Goal: Use online tool/utility: Use online tool/utility

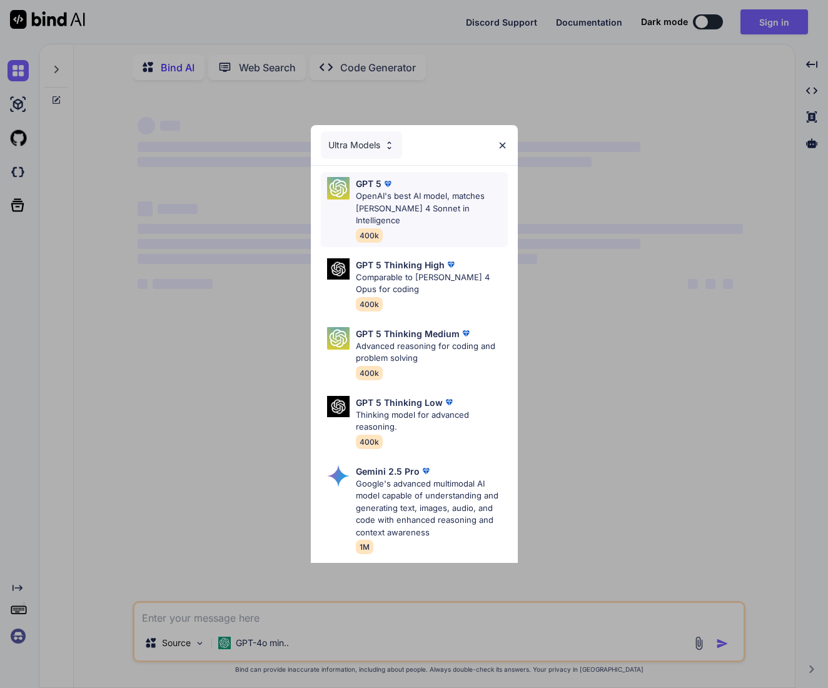
click at [456, 185] on div "GPT 5" at bounding box center [432, 183] width 152 height 13
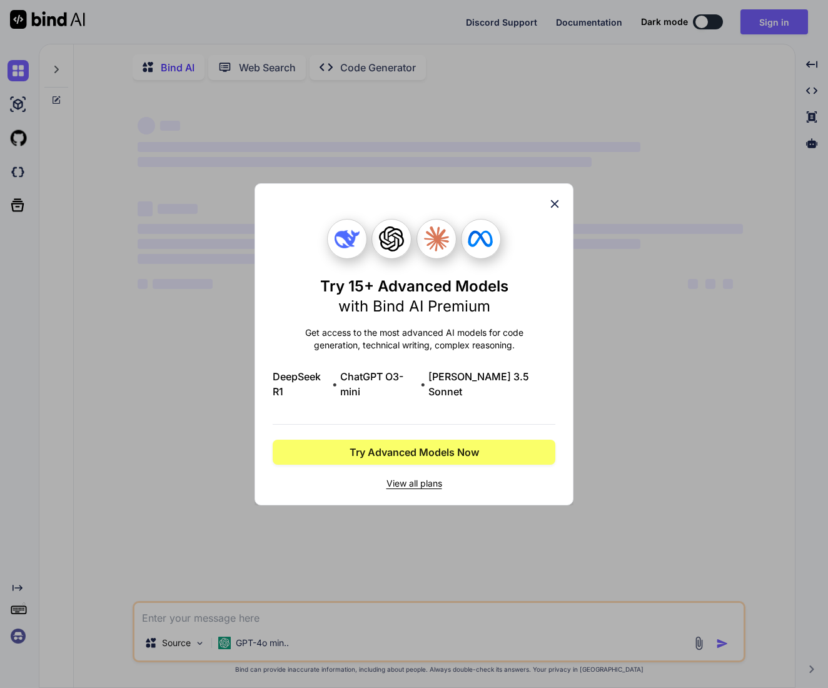
click at [557, 211] on icon at bounding box center [555, 204] width 14 height 14
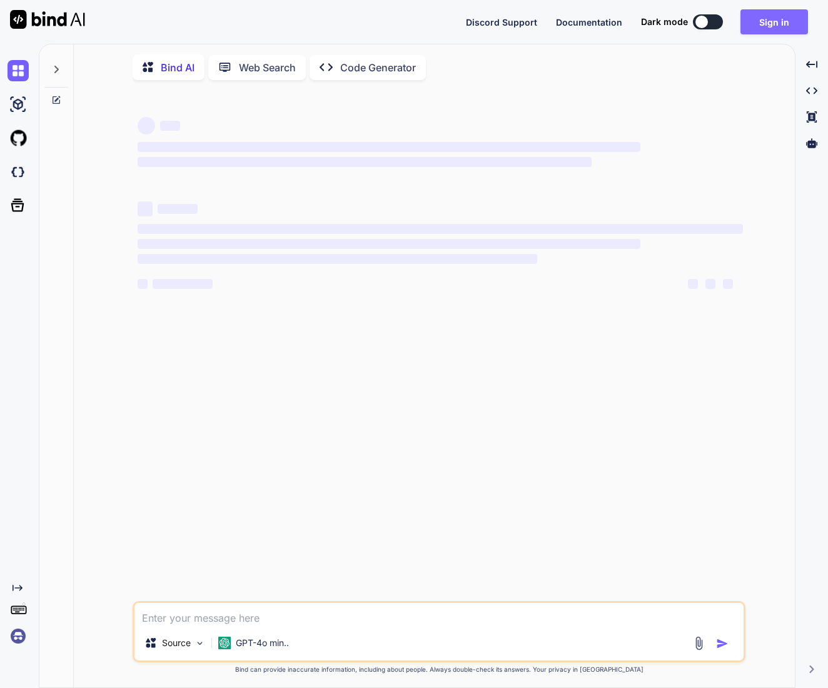
click at [791, 19] on button "Sign in" at bounding box center [775, 21] width 68 height 25
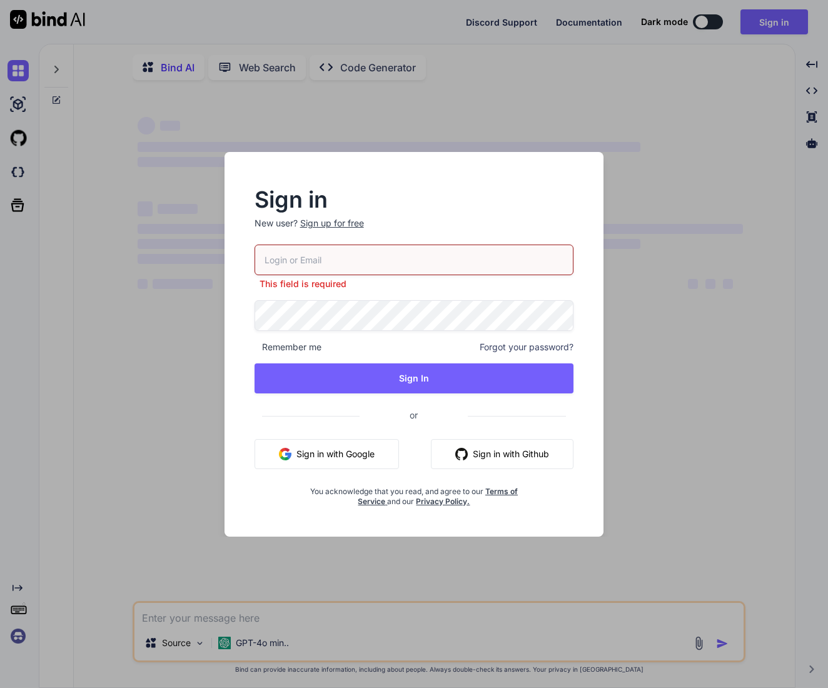
click at [345, 450] on button "Sign in with Google" at bounding box center [327, 454] width 144 height 30
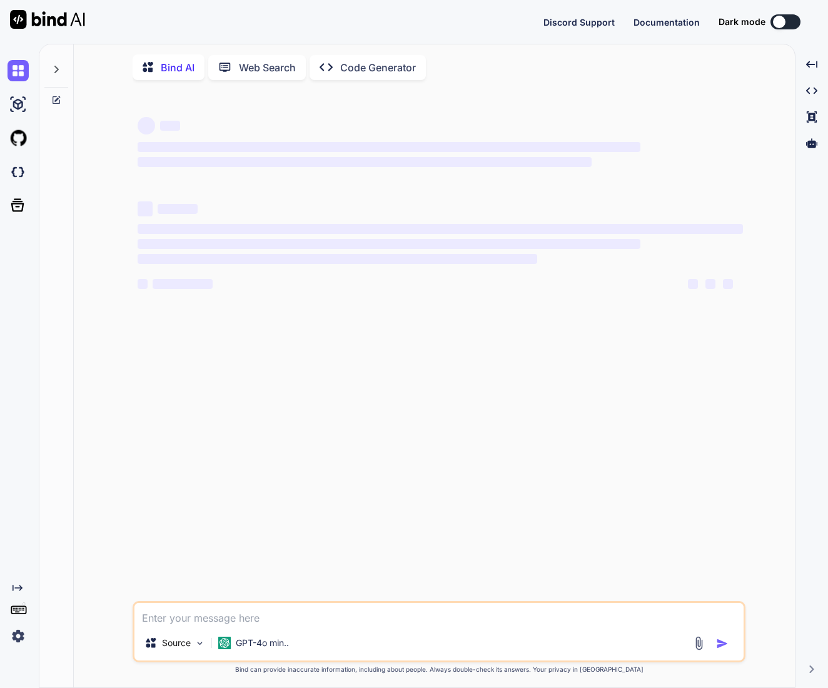
click at [14, 639] on img at bounding box center [18, 635] width 21 height 21
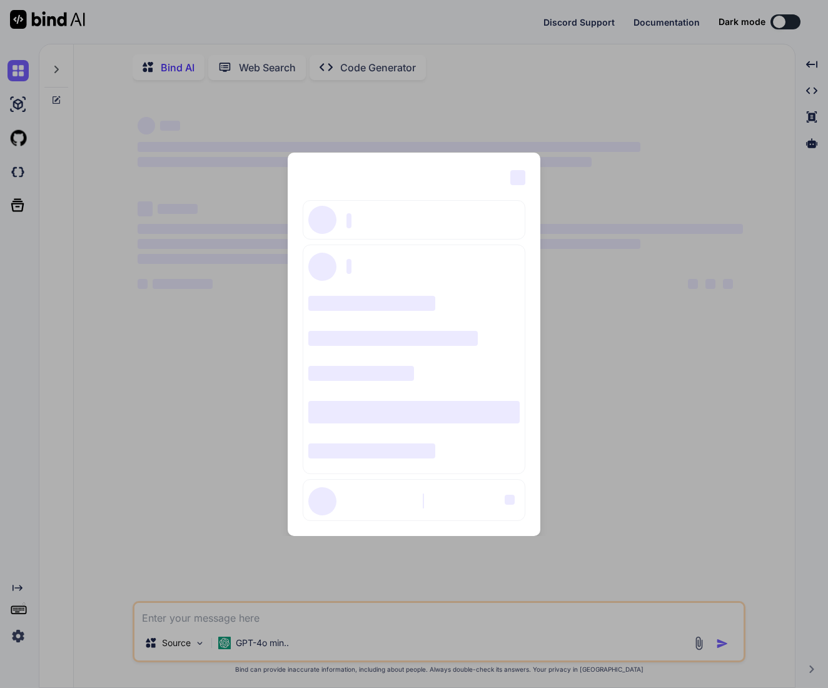
click at [130, 410] on div "‌ ‌ ‌ ‌ ‌ ‌ ‌ ‌ ‌ ‌ ‌ ‌ ‌ ‌ ‌" at bounding box center [414, 344] width 828 height 688
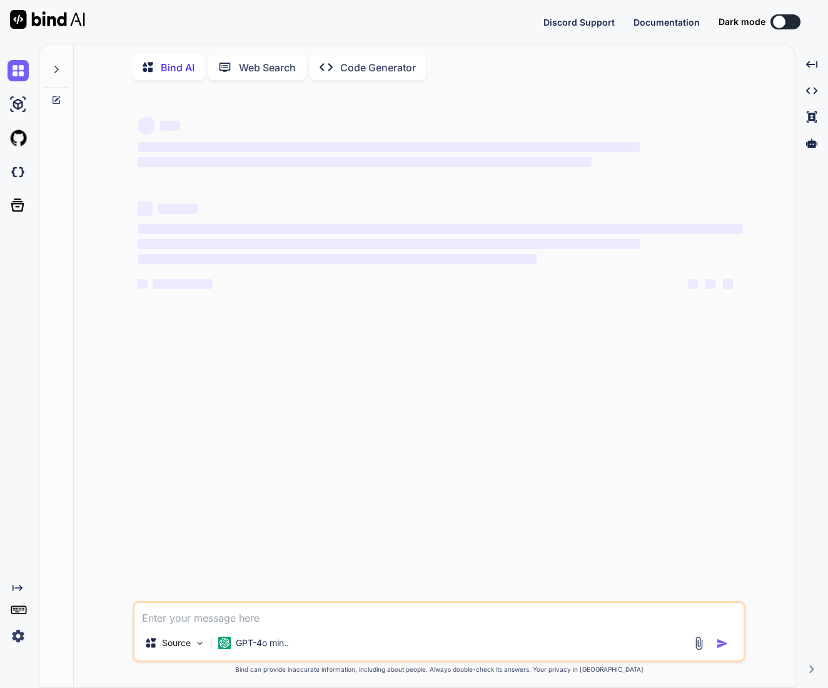
click at [227, 625] on textarea at bounding box center [438, 614] width 609 height 23
click at [253, 644] on p "GPT-4o min.." at bounding box center [262, 643] width 53 height 13
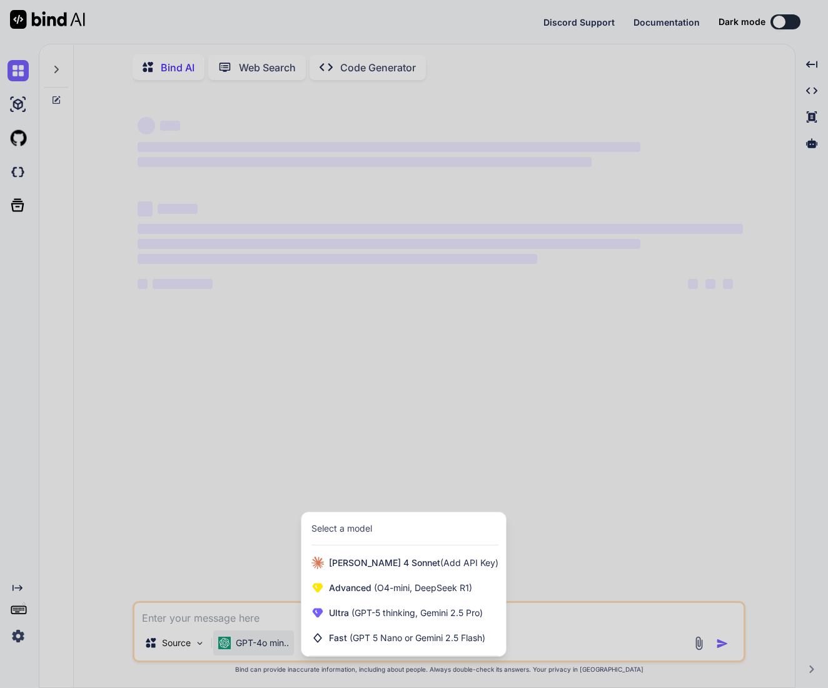
drag, startPoint x: 473, startPoint y: 615, endPoint x: 443, endPoint y: 609, distance: 30.5
click at [471, 614] on span "(GPT-5 thinking, Gemini 2.5 Pro)" at bounding box center [416, 612] width 134 height 11
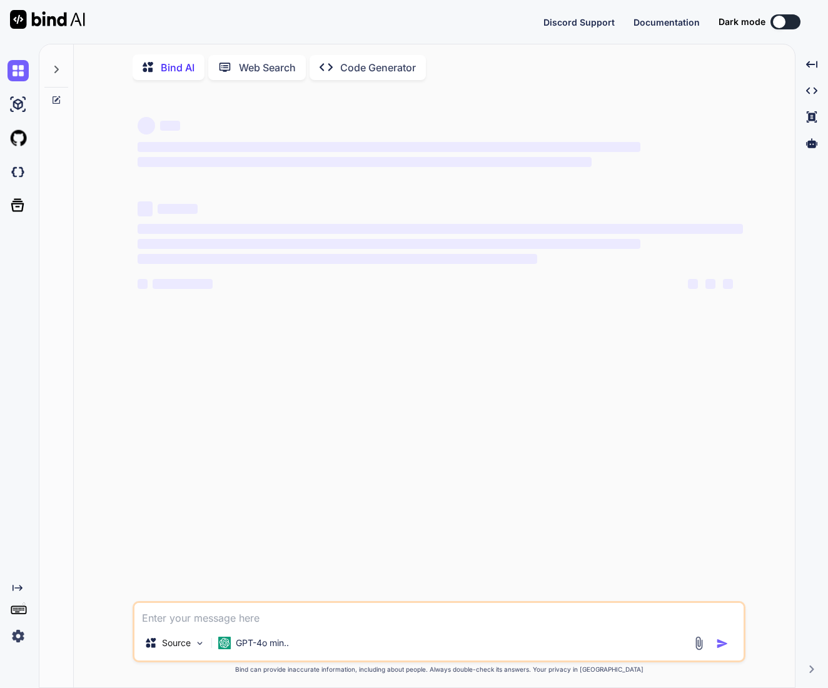
click at [365, 60] on p "Code Generator" at bounding box center [378, 67] width 76 height 15
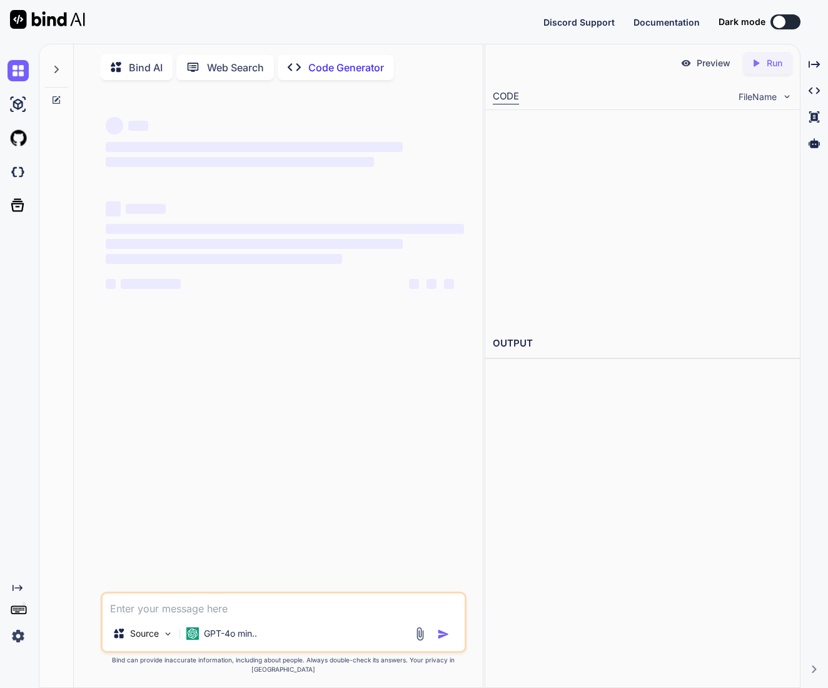
click at [166, 68] on div "Bind AI" at bounding box center [137, 67] width 72 height 26
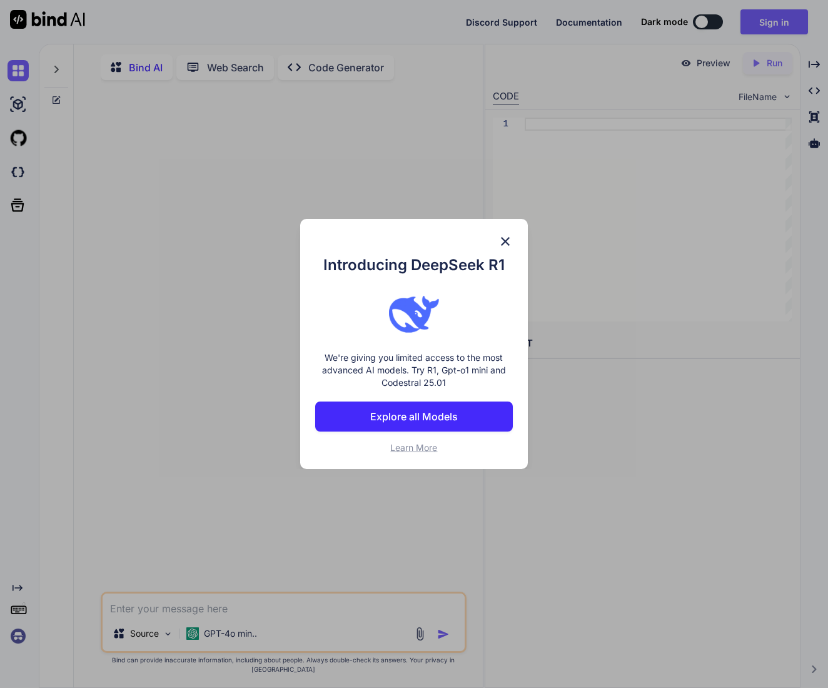
click at [444, 416] on p "Explore all Models" at bounding box center [414, 416] width 88 height 15
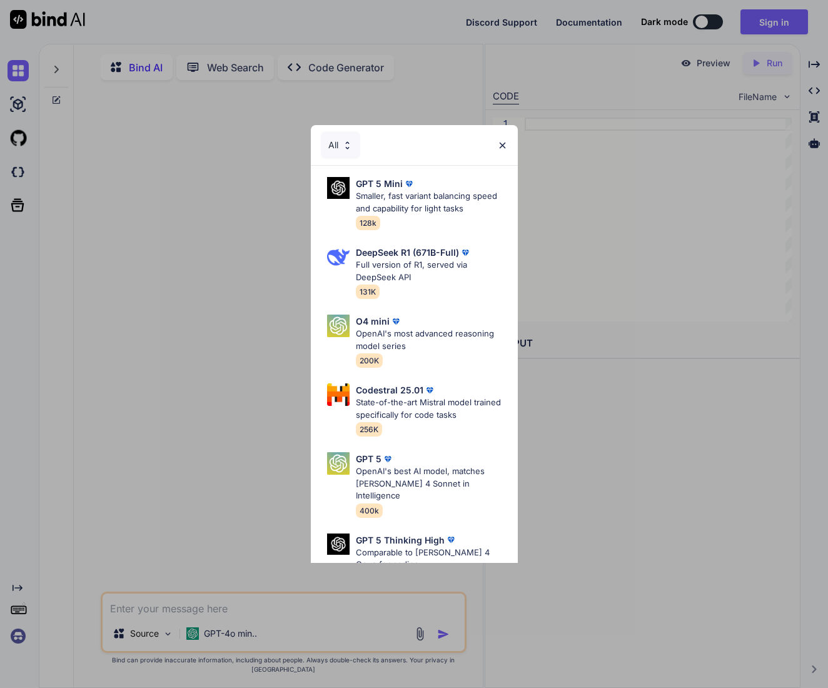
click at [343, 149] on img at bounding box center [347, 145] width 11 height 11
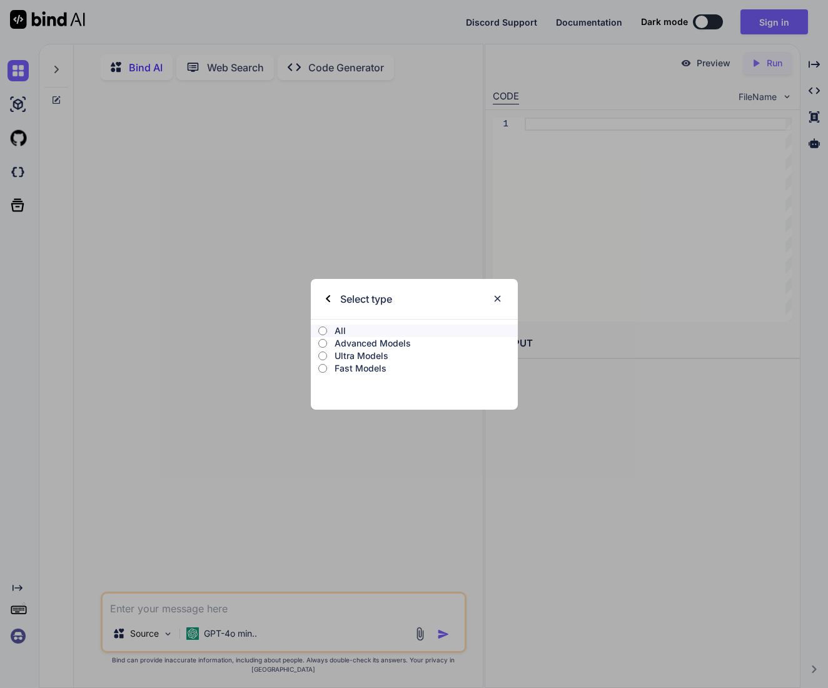
click at [364, 350] on p "Ultra Models" at bounding box center [426, 356] width 183 height 13
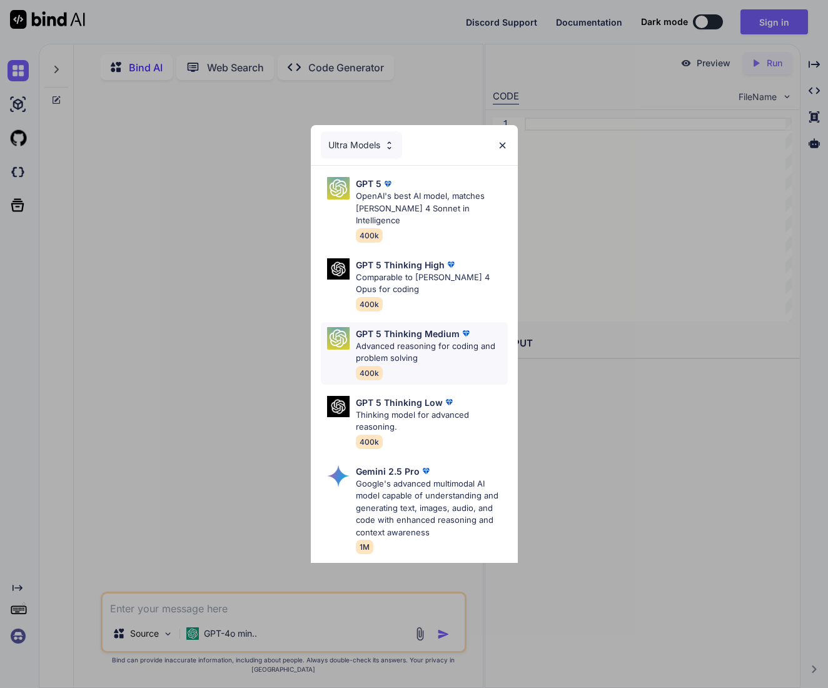
scroll to position [3, 0]
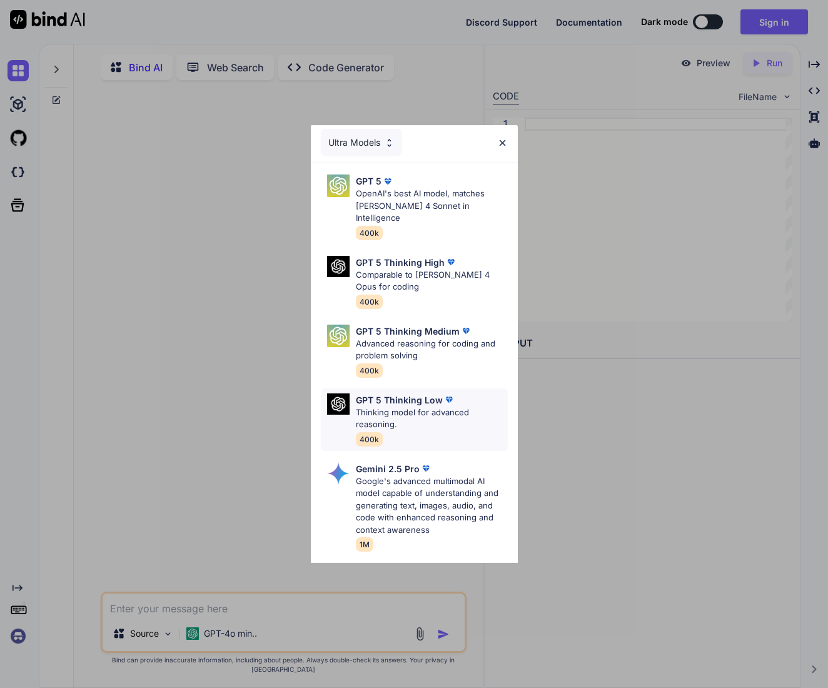
click at [438, 407] on p "Thinking model for advanced reasoning." at bounding box center [432, 419] width 152 height 24
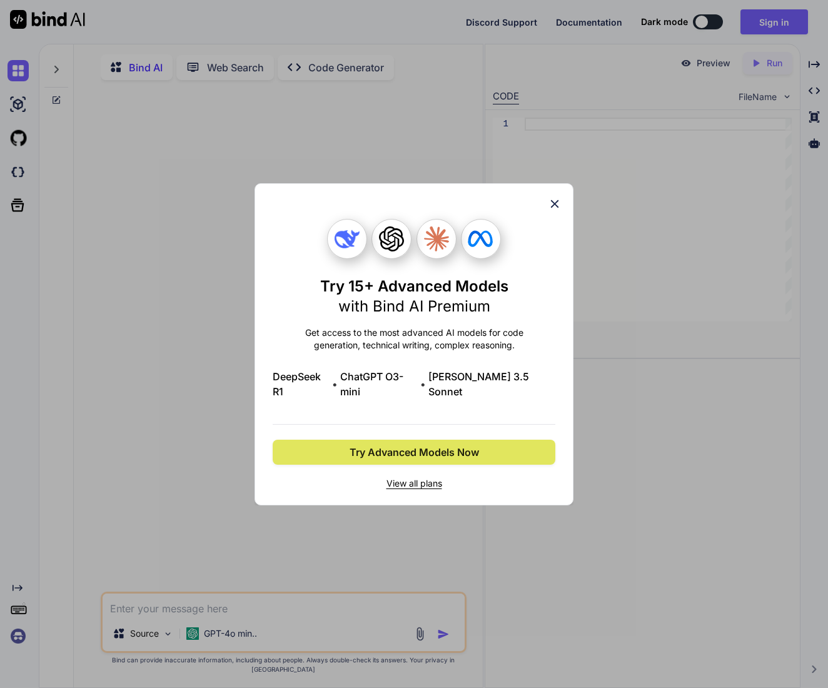
click at [450, 445] on span "Try Advanced Models Now" at bounding box center [414, 452] width 129 height 15
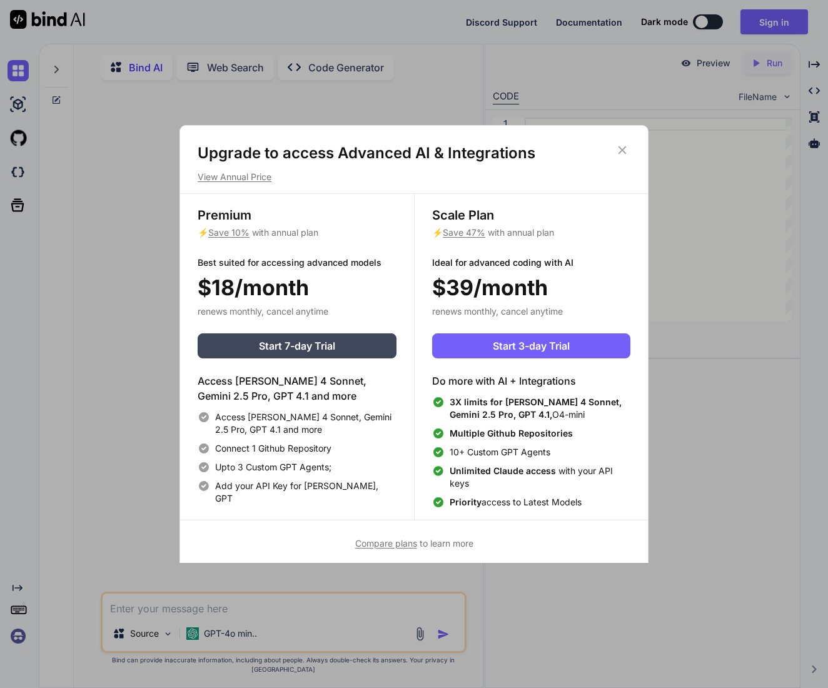
click at [622, 149] on icon at bounding box center [623, 150] width 8 height 8
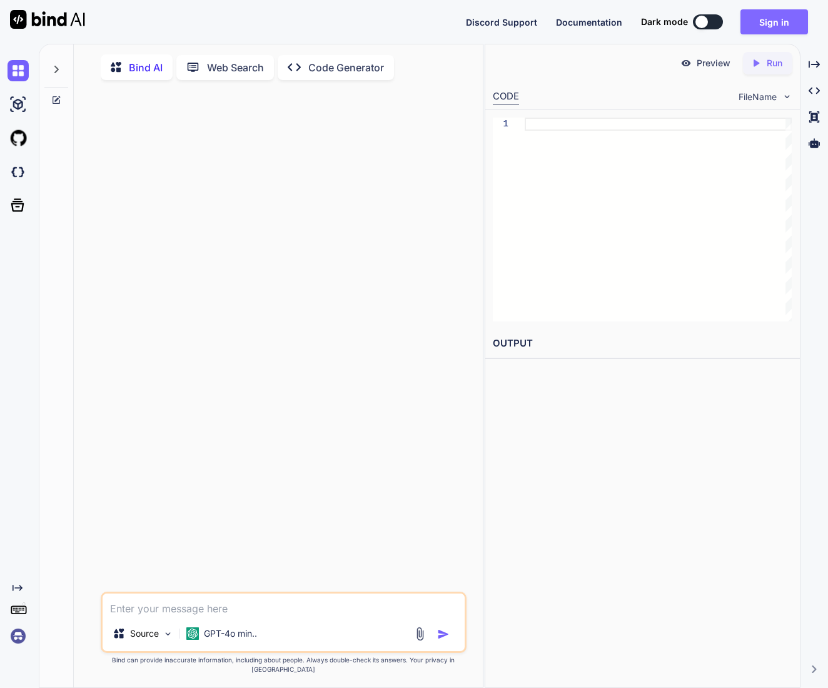
click at [780, 16] on button "Sign in" at bounding box center [775, 21] width 68 height 25
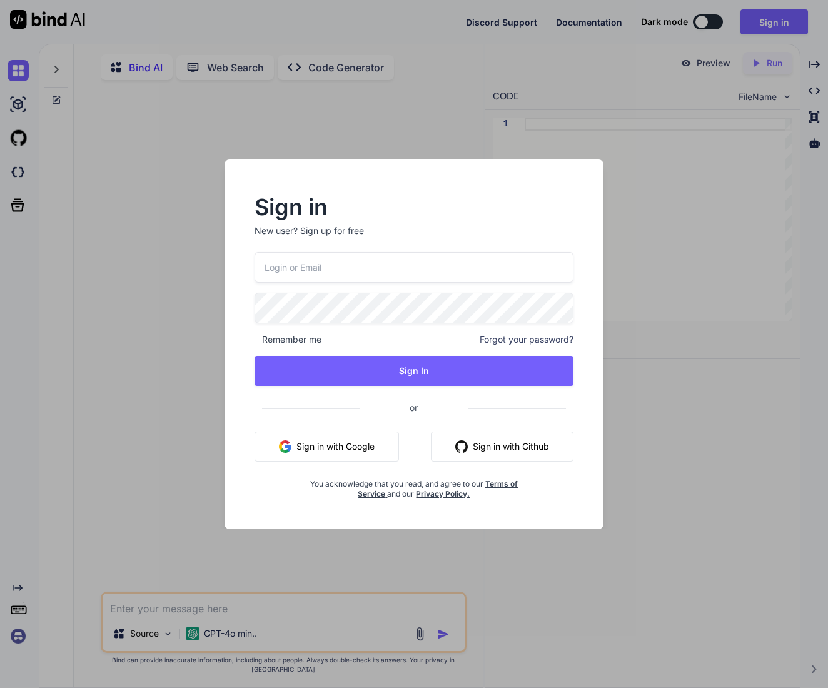
click at [323, 444] on button "Sign in with Google" at bounding box center [327, 447] width 144 height 30
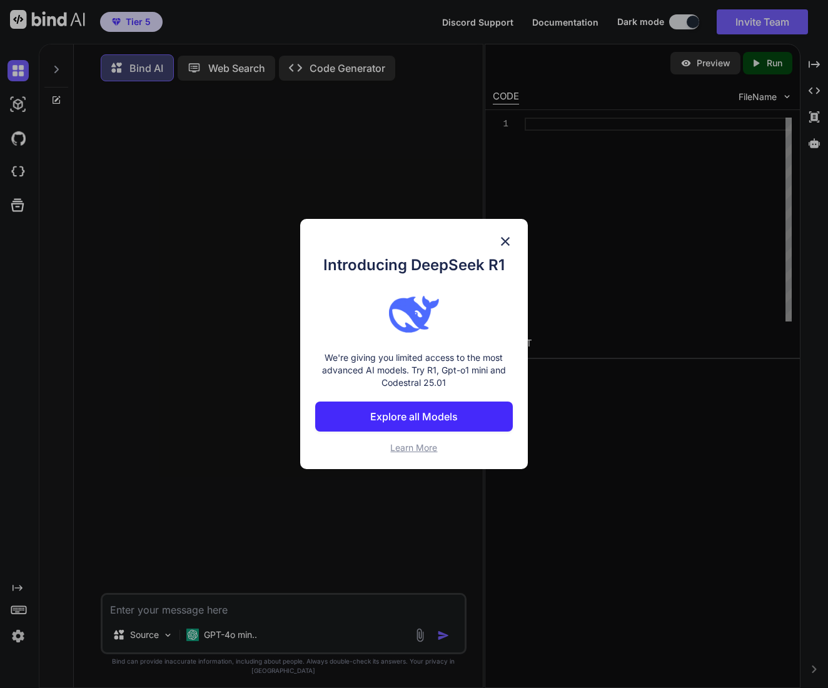
click at [505, 241] on img at bounding box center [505, 241] width 15 height 15
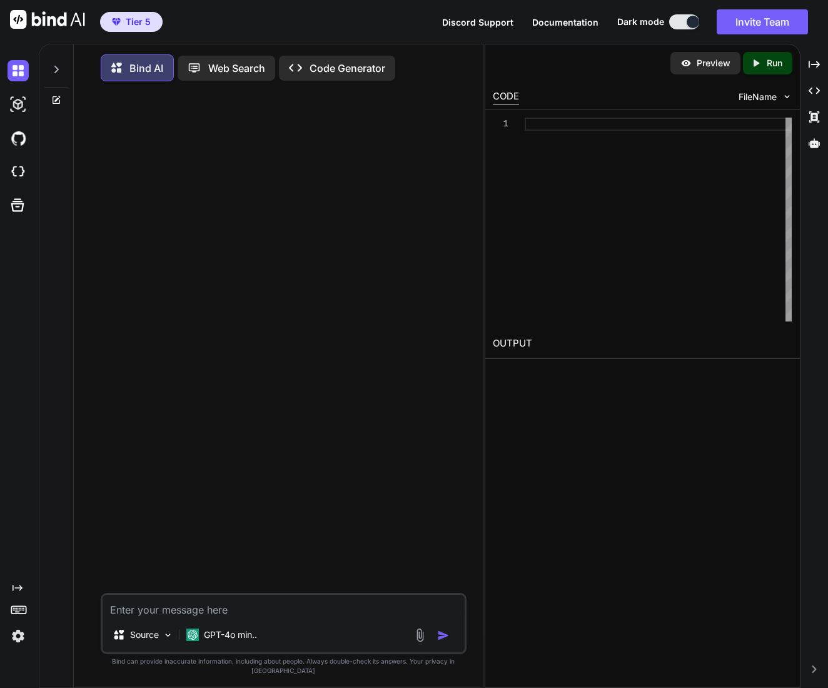
click at [15, 634] on img at bounding box center [18, 635] width 21 height 21
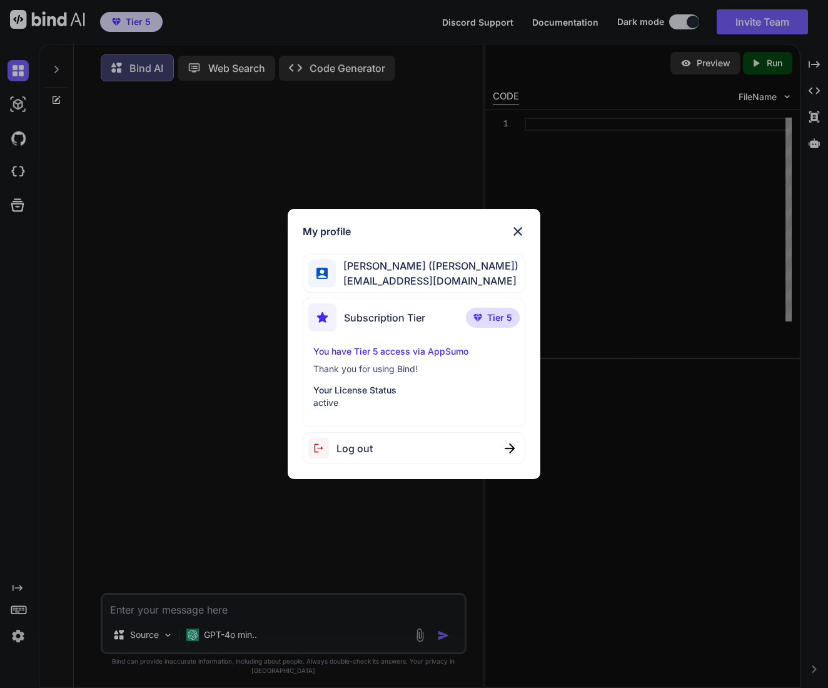
click at [167, 288] on div "My profile Konstantinos Magkos (Konstantinos) sent1nelkosa@gmail.com Subscripti…" at bounding box center [414, 344] width 828 height 688
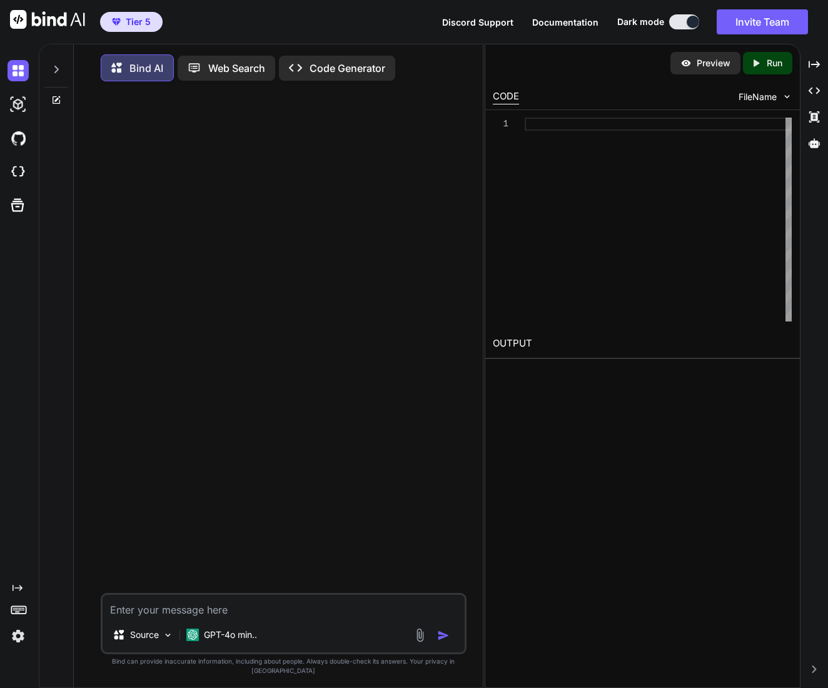
click at [338, 69] on p "Code Generator" at bounding box center [348, 68] width 76 height 15
click at [604, 158] on div at bounding box center [658, 220] width 267 height 204
click at [602, 161] on div at bounding box center [658, 220] width 267 height 204
click at [143, 67] on p "Bind AI" at bounding box center [146, 67] width 34 height 15
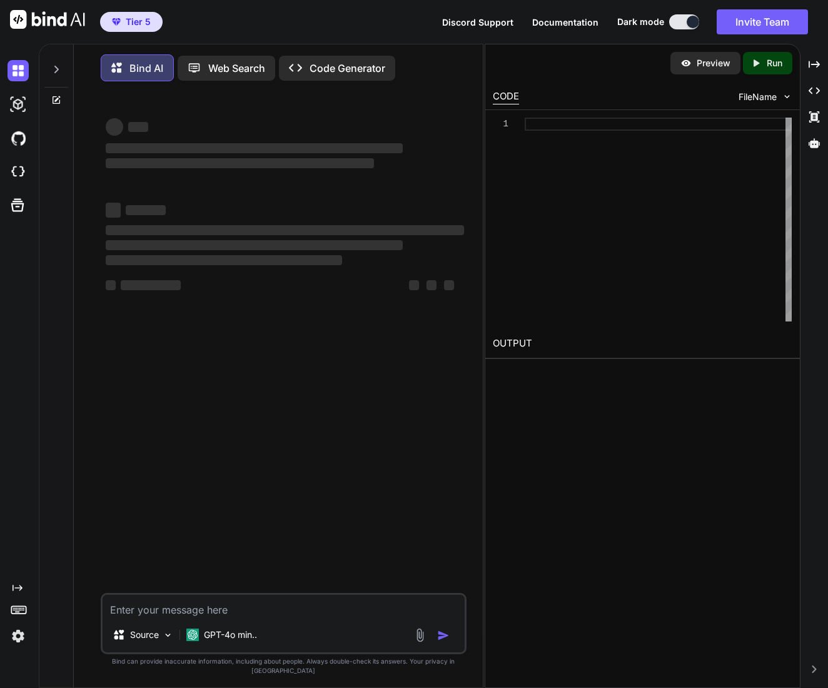
click at [146, 64] on p "Bind AI" at bounding box center [146, 68] width 34 height 15
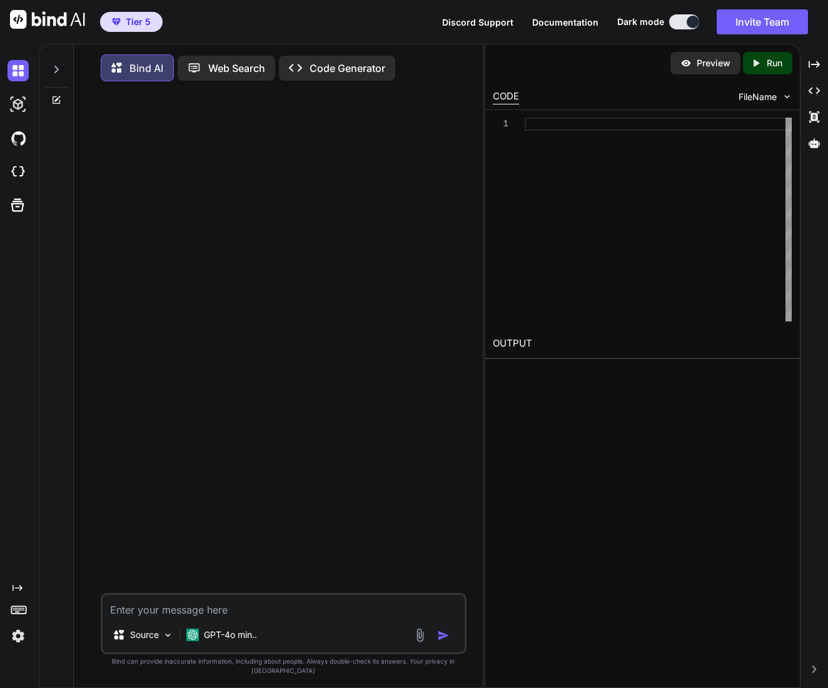
type textarea "x"
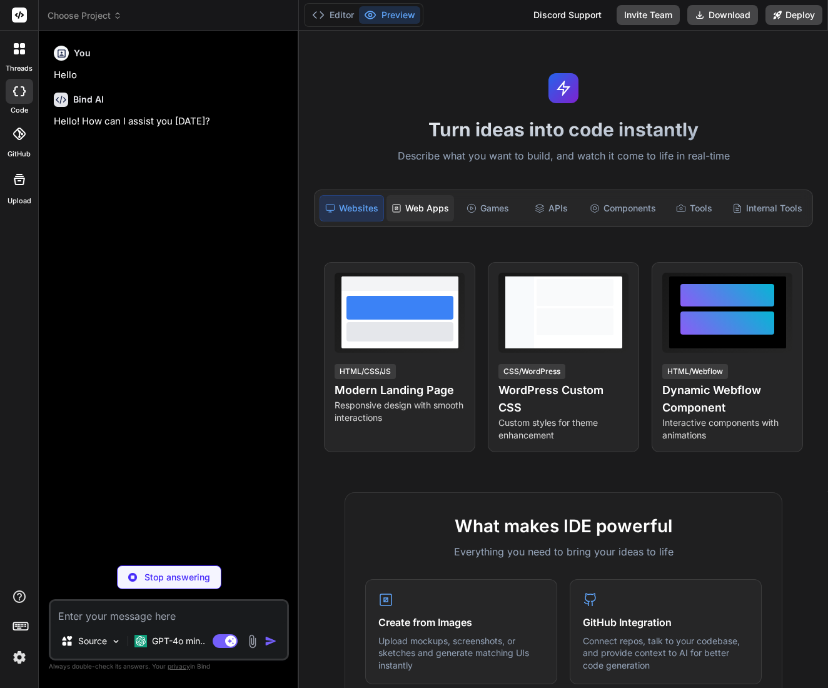
click at [436, 218] on div "Web Apps" at bounding box center [421, 208] width 68 height 26
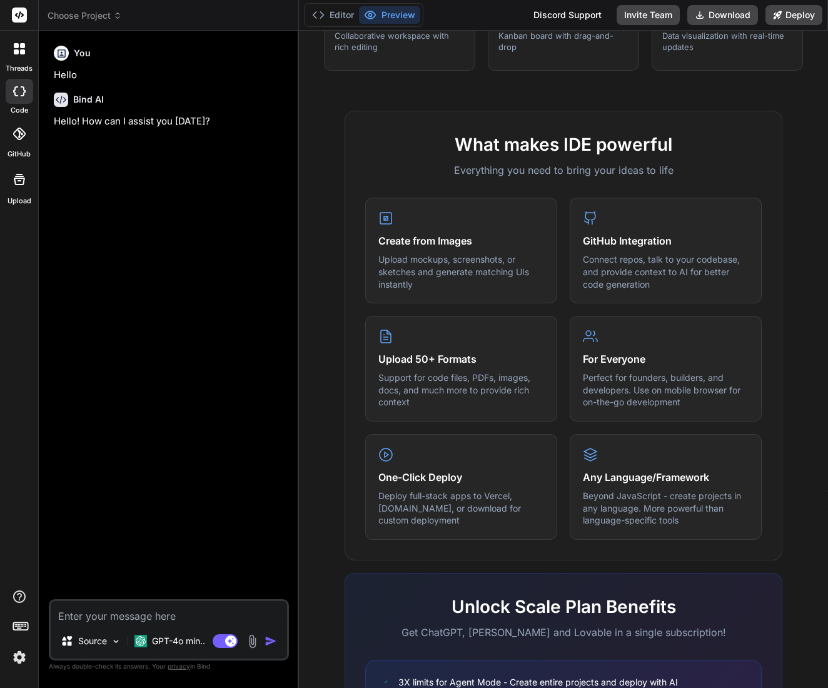
scroll to position [383, 0]
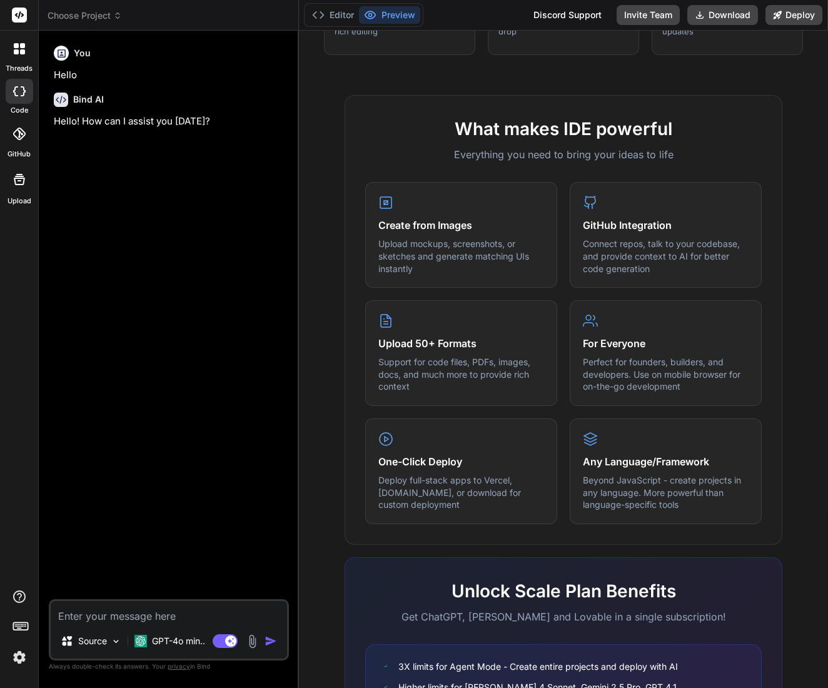
click at [336, 443] on div "What makes IDE powerful Everything you need to bring your ideas to life Create …" at bounding box center [563, 456] width 514 height 723
click at [79, 17] on span "Choose Project" at bounding box center [85, 15] width 74 height 13
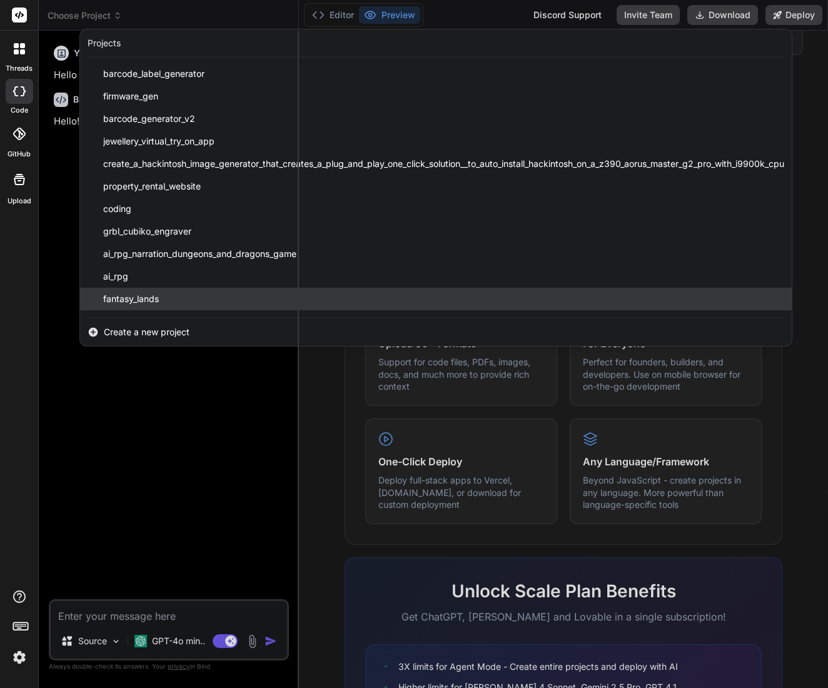
click at [320, 306] on div "fantasy_lands" at bounding box center [436, 299] width 712 height 23
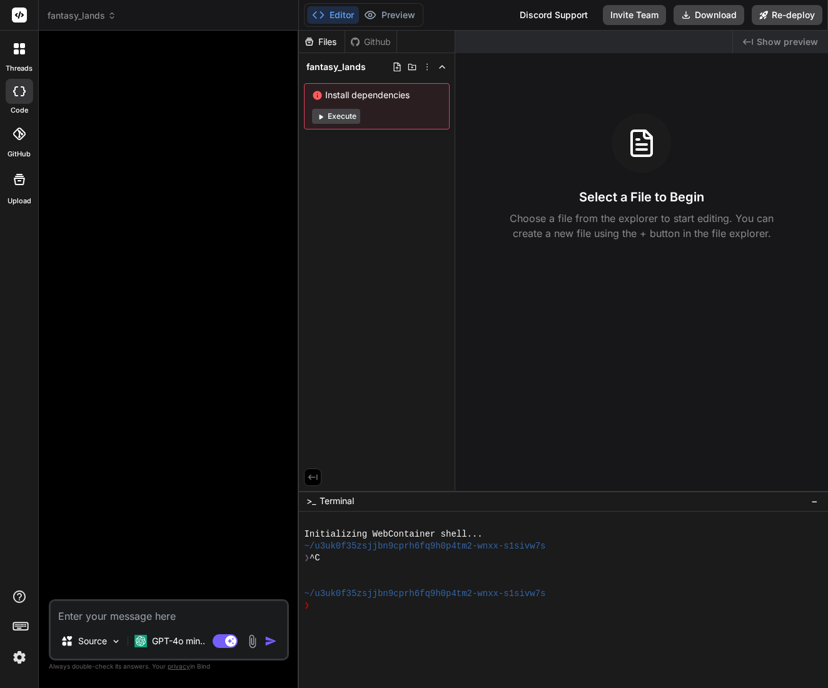
drag, startPoint x: 199, startPoint y: 255, endPoint x: 208, endPoint y: 253, distance: 9.0
click at [208, 253] on div at bounding box center [170, 320] width 238 height 559
click at [90, 15] on span "fantasy_lands" at bounding box center [82, 15] width 69 height 13
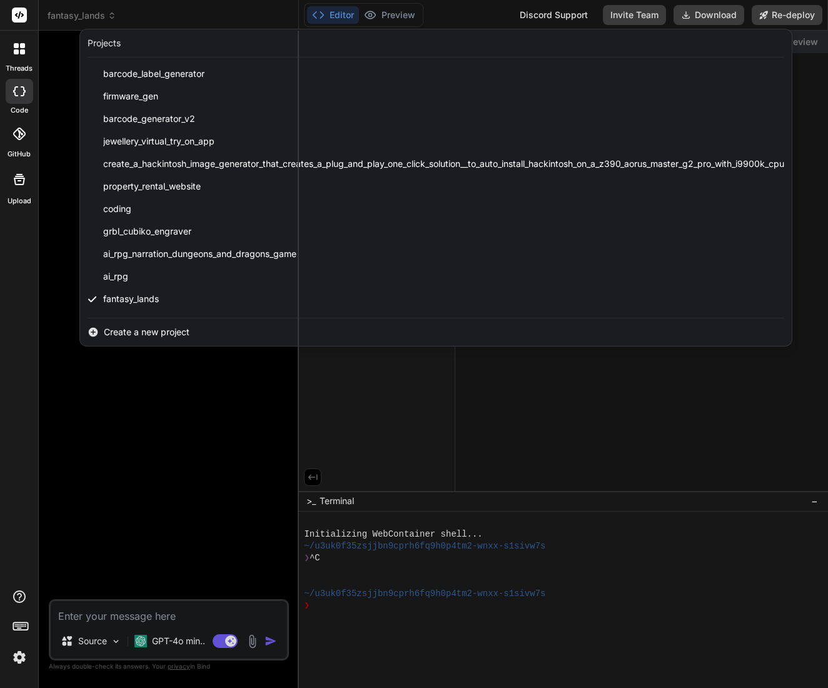
click at [19, 147] on div "GitHub" at bounding box center [19, 137] width 38 height 44
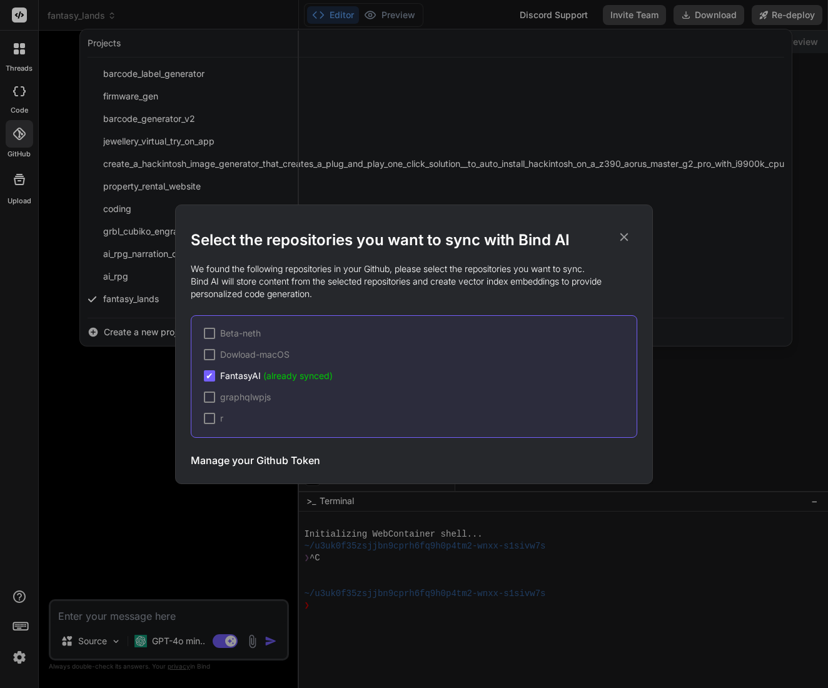
click at [213, 371] on div "✔" at bounding box center [209, 375] width 11 height 11
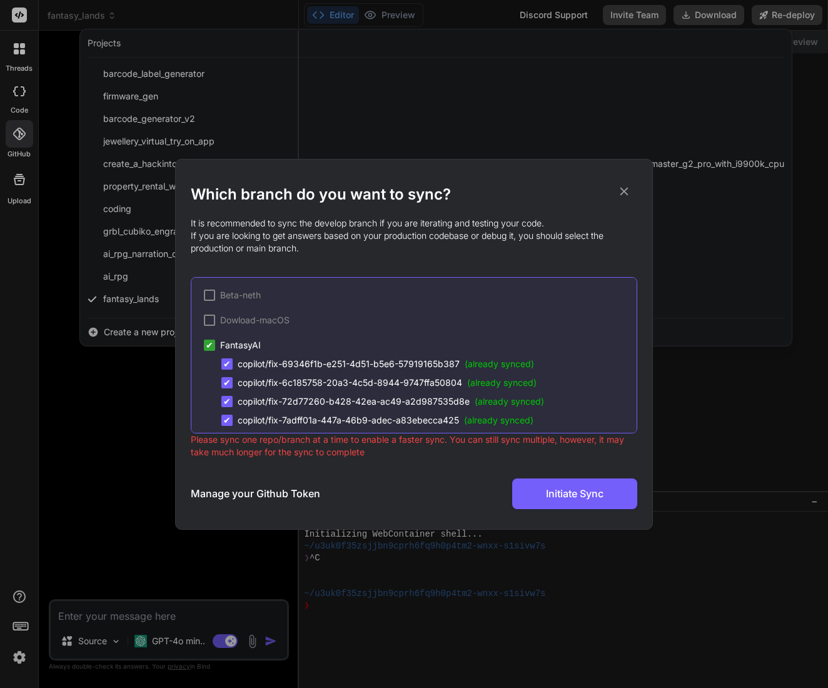
click at [207, 342] on span "✔" at bounding box center [210, 345] width 8 height 13
click at [204, 342] on div "✔" at bounding box center [209, 345] width 11 height 11
click at [209, 347] on span "✔" at bounding box center [210, 345] width 8 height 13
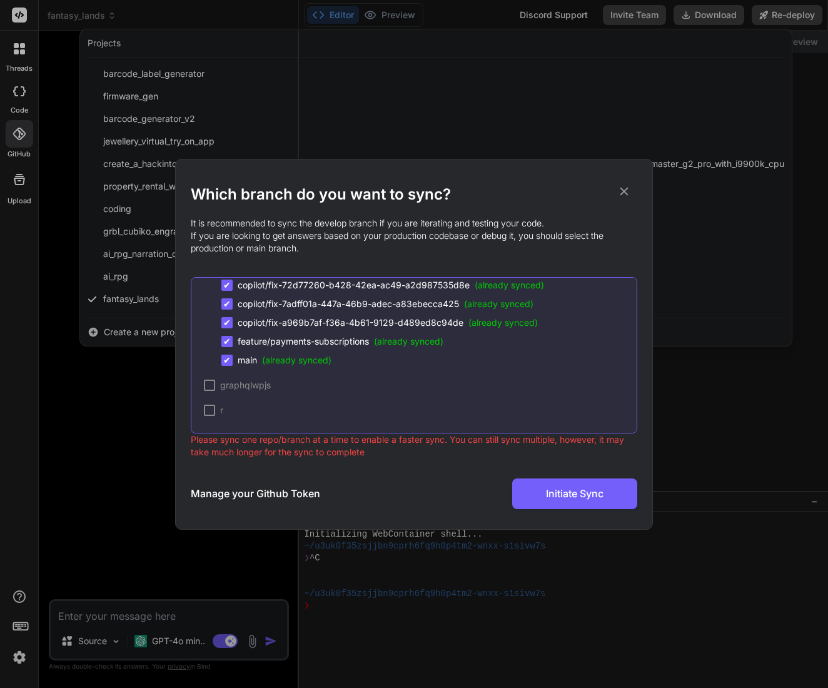
click at [228, 364] on span "✔" at bounding box center [227, 360] width 8 height 13
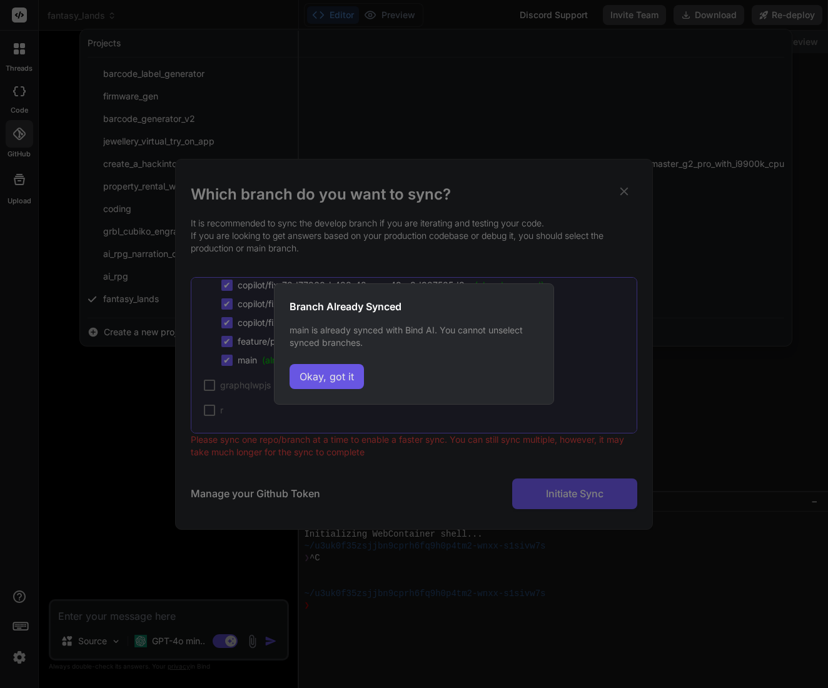
click at [350, 370] on button "Okay, got it" at bounding box center [327, 376] width 74 height 25
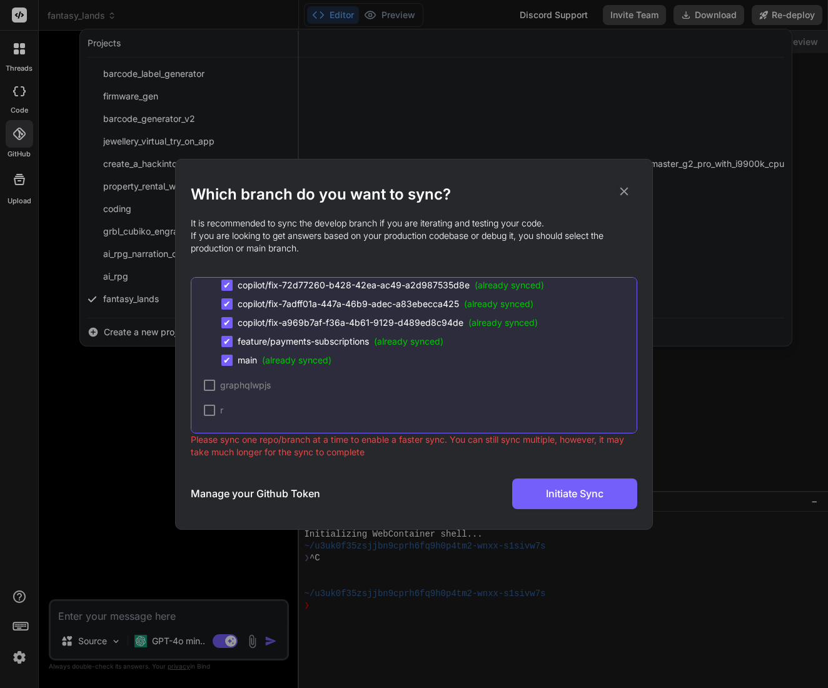
scroll to position [0, 0]
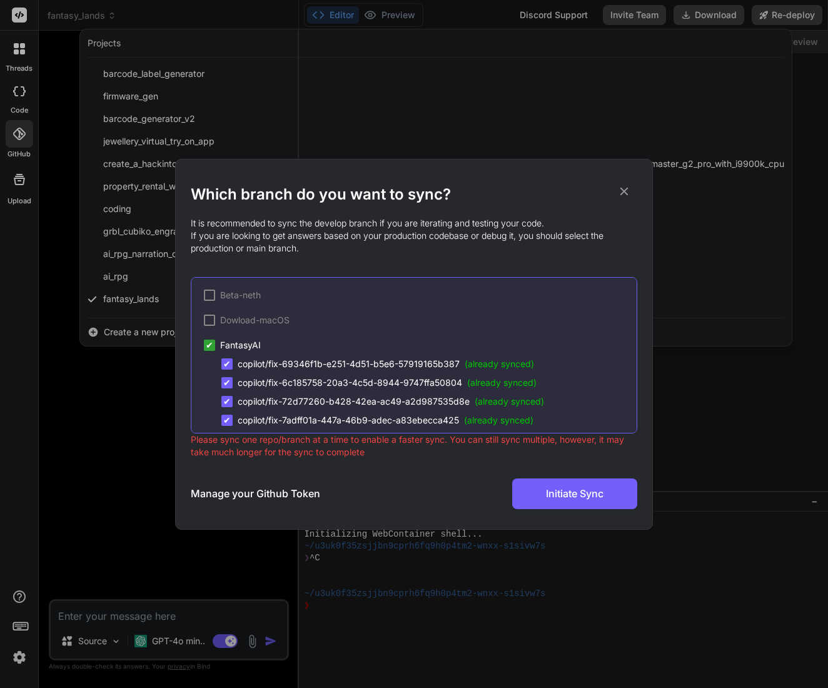
click at [230, 365] on span "✔" at bounding box center [227, 364] width 8 height 13
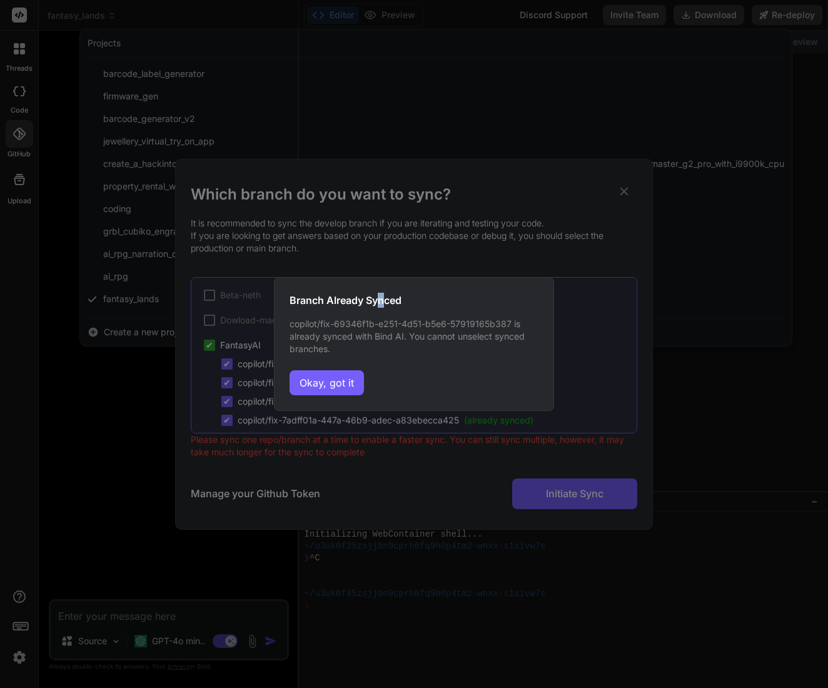
drag, startPoint x: 382, startPoint y: 293, endPoint x: 372, endPoint y: 320, distance: 28.9
click at [383, 294] on h3 "Branch Already Synced" at bounding box center [414, 300] width 249 height 15
click at [342, 383] on button "Okay, got it" at bounding box center [327, 382] width 74 height 25
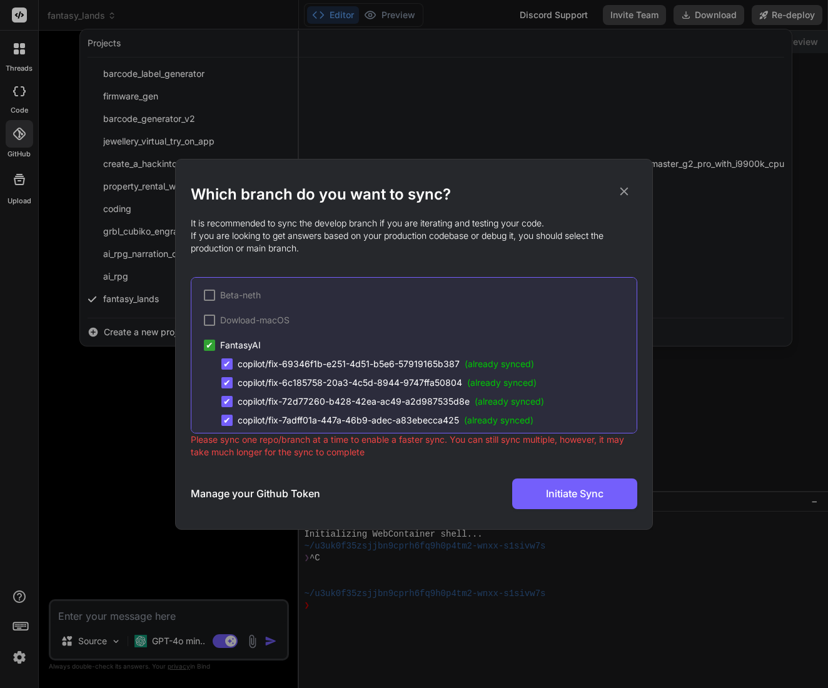
click at [624, 192] on icon at bounding box center [624, 192] width 14 height 14
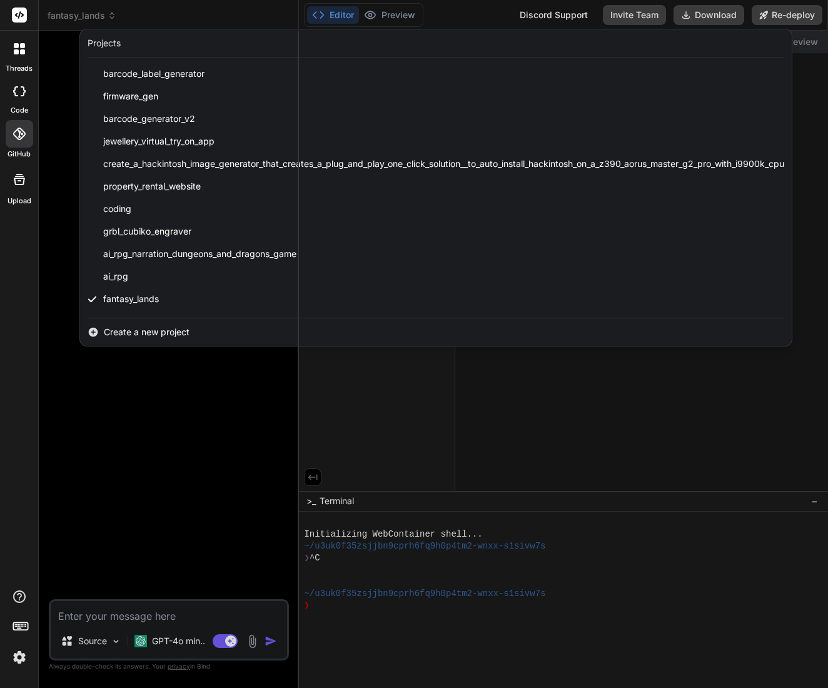
click at [159, 278] on div "ai_rpg" at bounding box center [436, 276] width 712 height 23
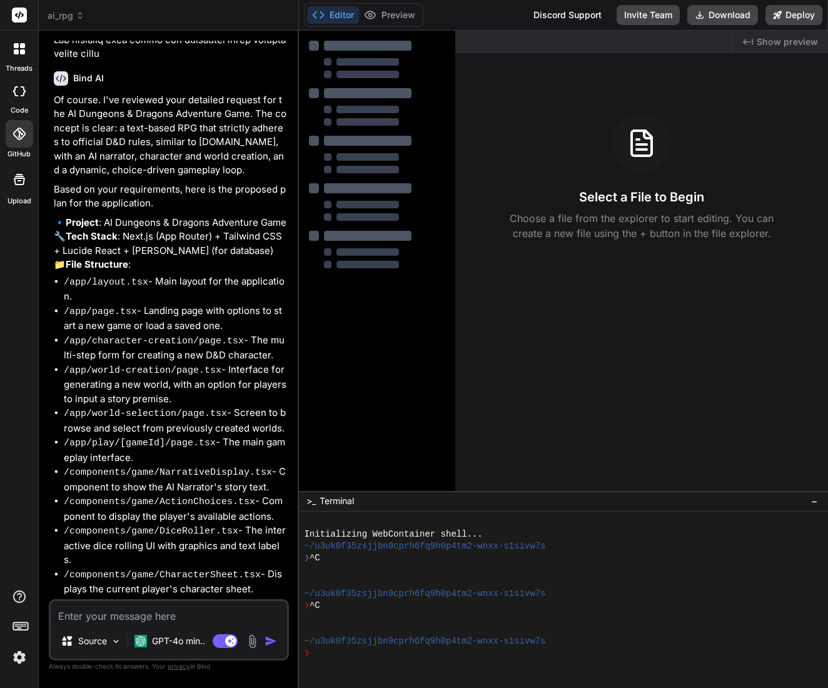
scroll to position [2124, 0]
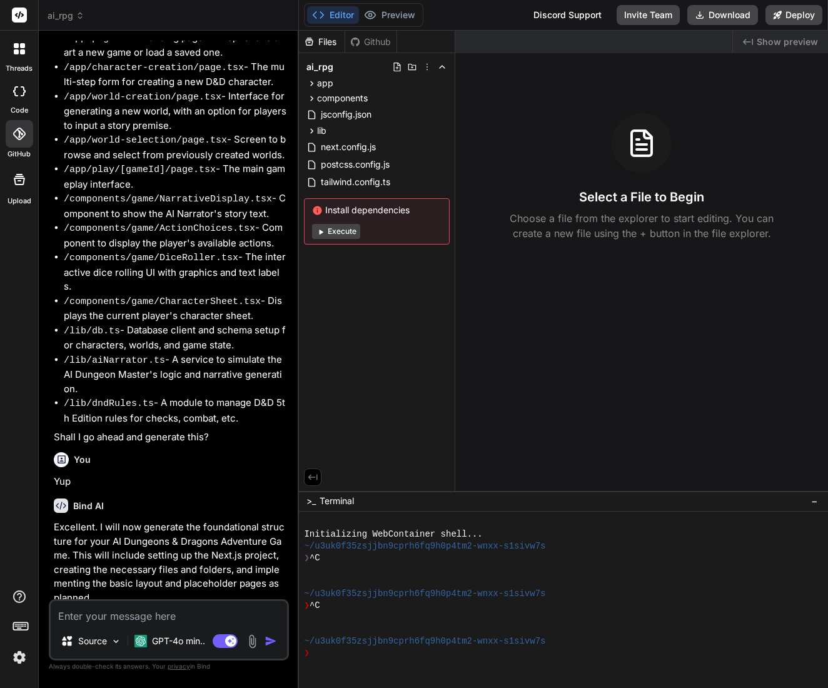
click at [76, 20] on span "ai_rpg" at bounding box center [66, 15] width 37 height 13
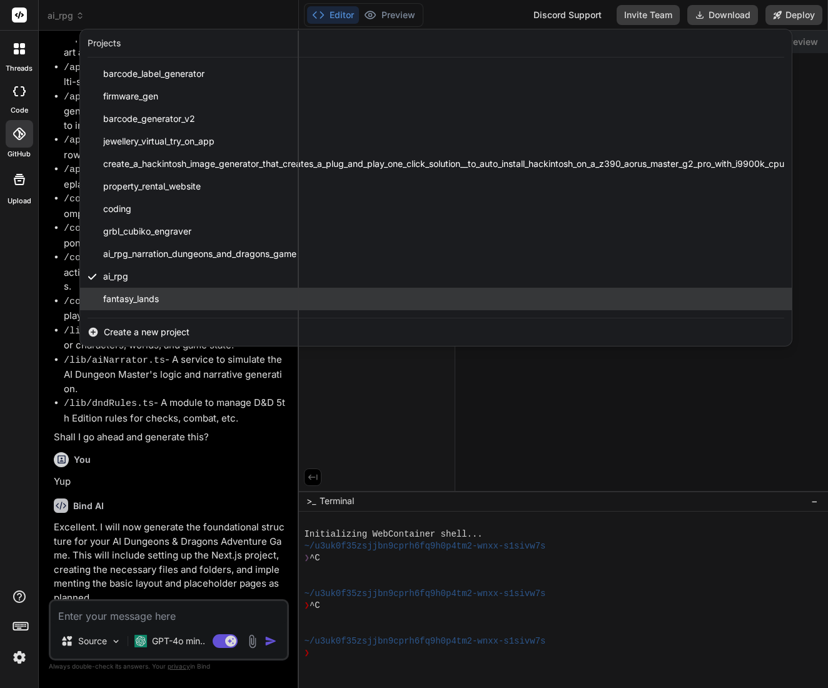
click at [181, 298] on div "fantasy_lands" at bounding box center [436, 299] width 712 height 23
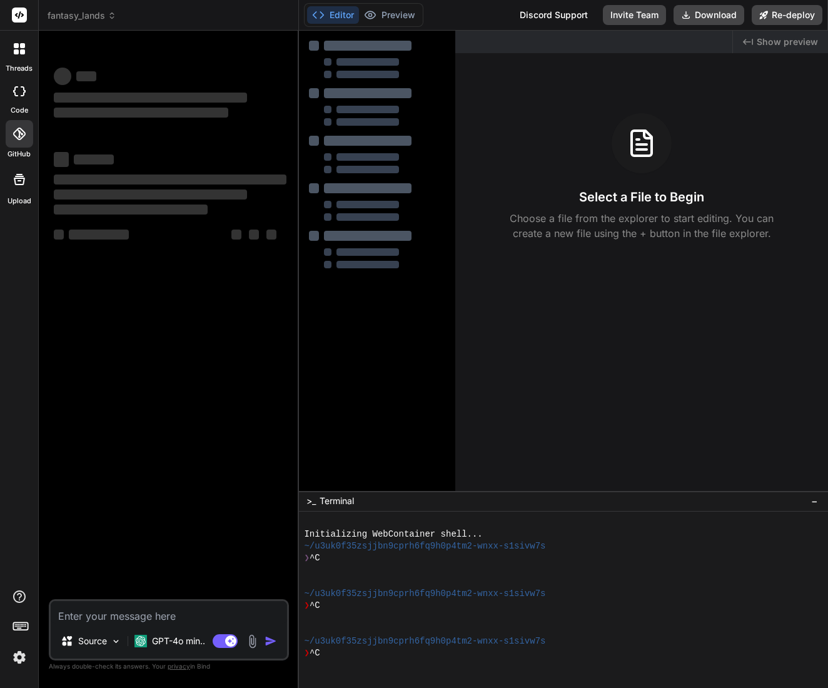
scroll to position [24, 0]
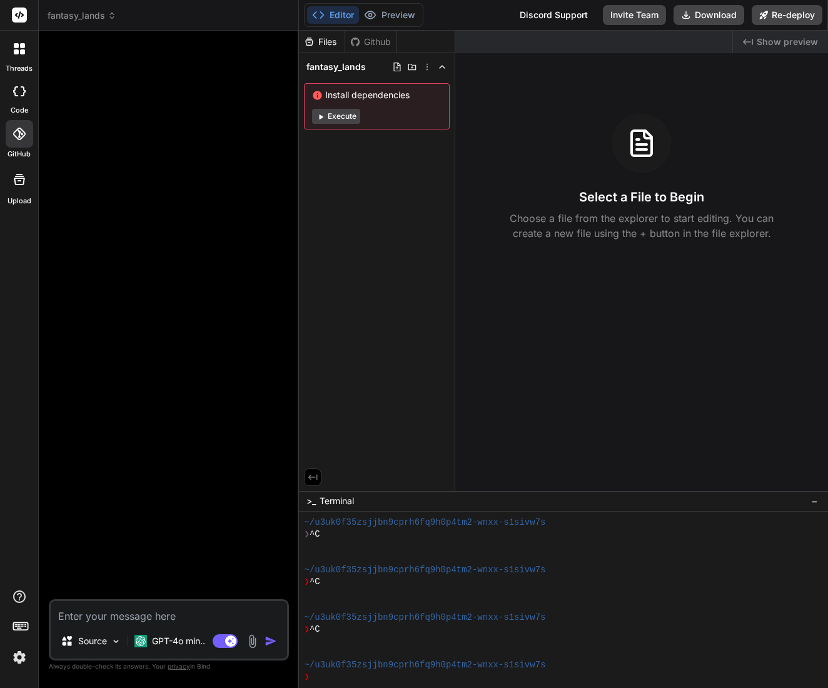
click at [78, 13] on span "fantasy_lands" at bounding box center [82, 15] width 69 height 13
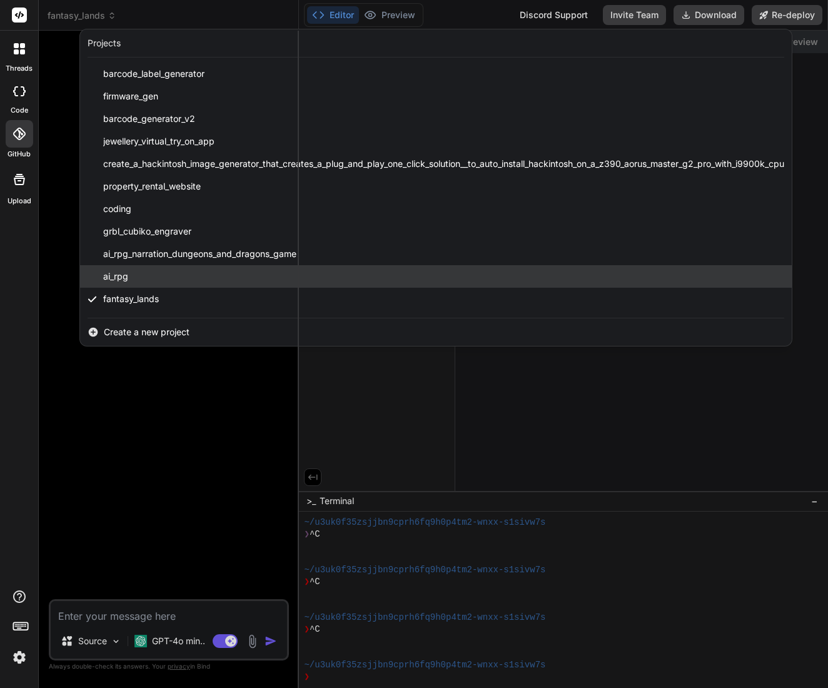
click at [152, 274] on div "ai_rpg" at bounding box center [436, 276] width 712 height 23
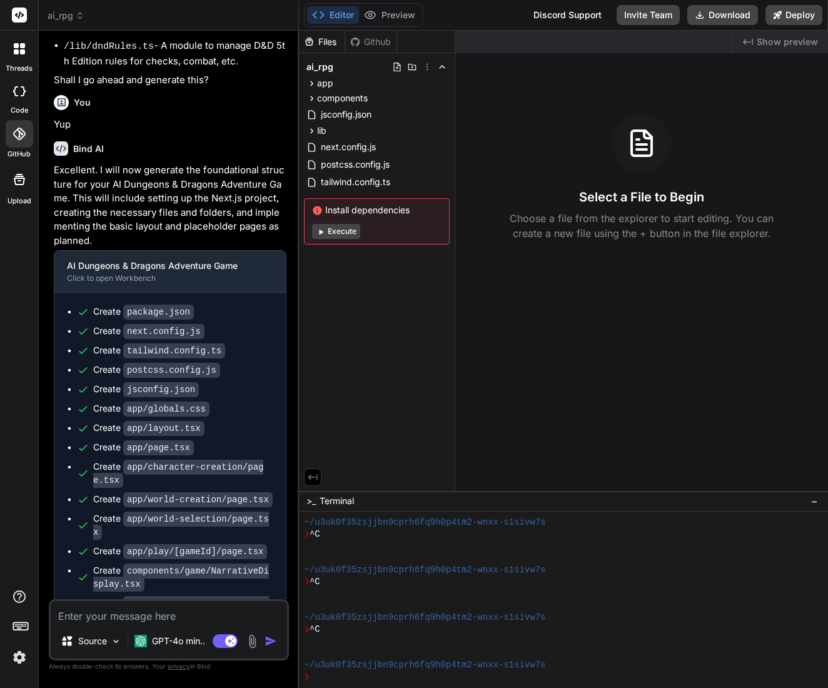
scroll to position [2718, 0]
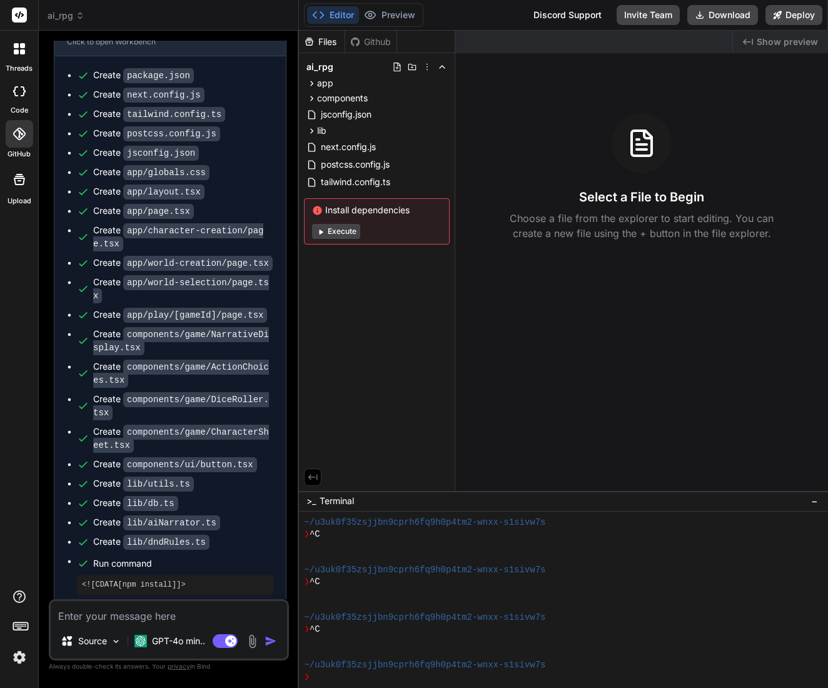
drag, startPoint x: 193, startPoint y: 432, endPoint x: 192, endPoint y: 406, distance: 25.7
click at [191, 408] on ul "Create package.json Create next.config.js Create tailwind.config.ts Create post…" at bounding box center [170, 355] width 206 height 572
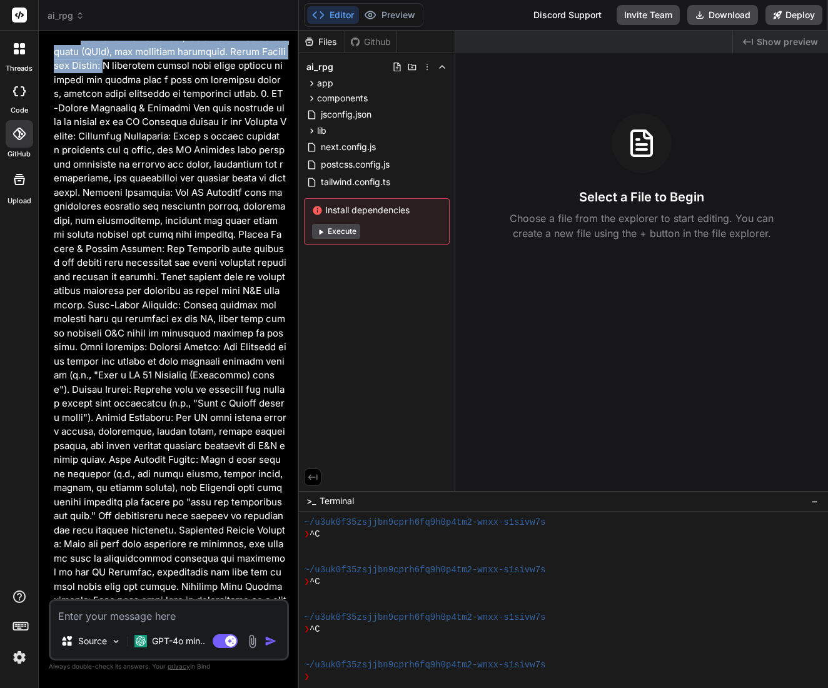
scroll to position [0, 0]
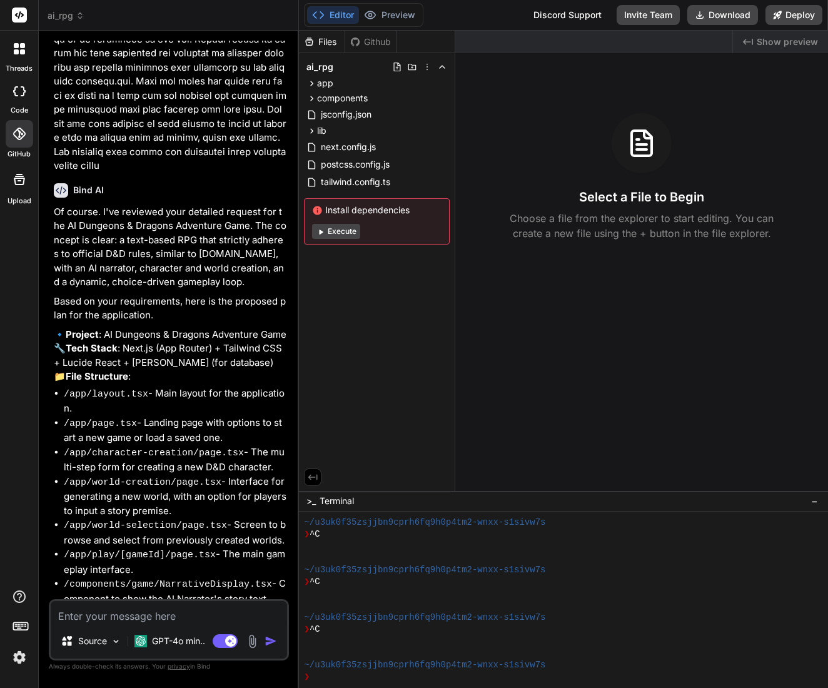
scroll to position [1675, 0]
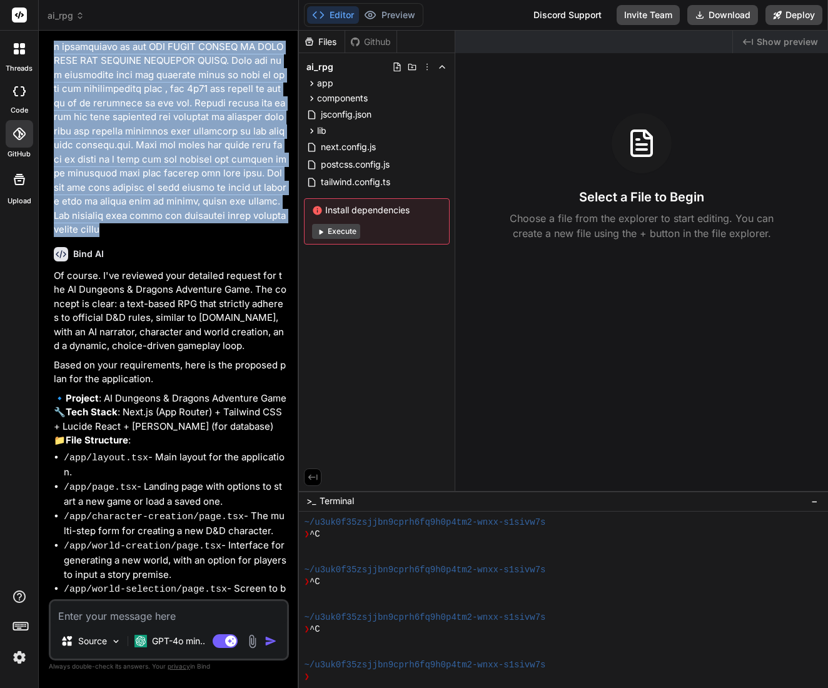
drag, startPoint x: 55, startPoint y: 73, endPoint x: 217, endPoint y: 149, distance: 179.3
copy p "AI Dungeons & Dragons Adventure Game Overview The AI Dungeons & Dragons Adventu…"
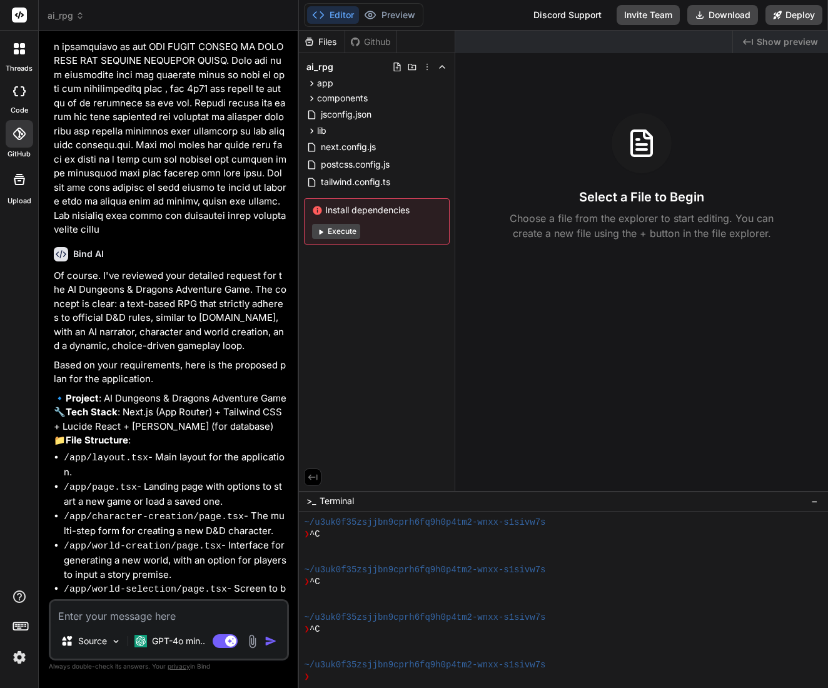
click at [24, 185] on icon at bounding box center [19, 179] width 15 height 15
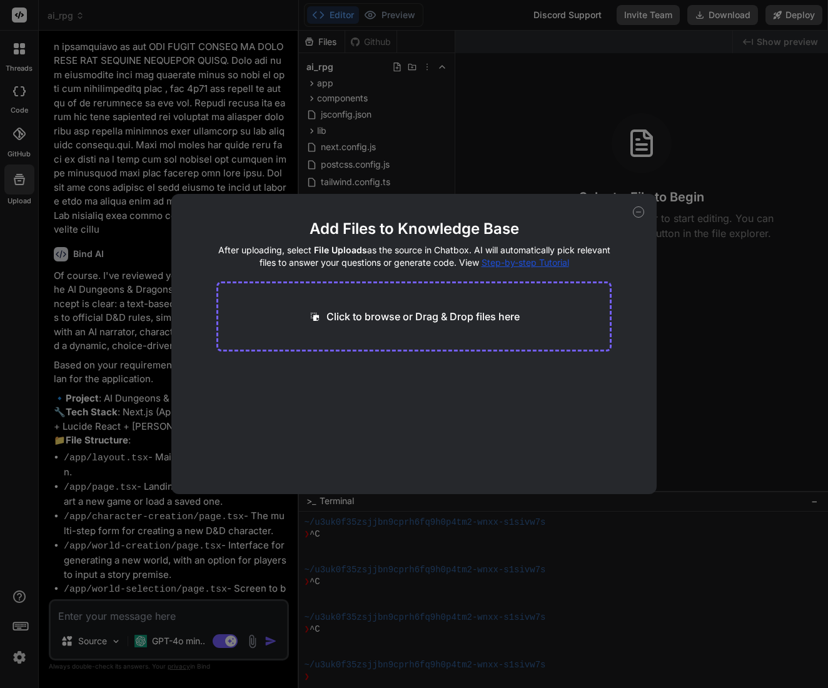
click at [649, 212] on div "Add Files to Knowledge Base After uploading, select File Uploads as the source …" at bounding box center [413, 344] width 485 height 300
click at [639, 213] on icon at bounding box center [638, 211] width 11 height 11
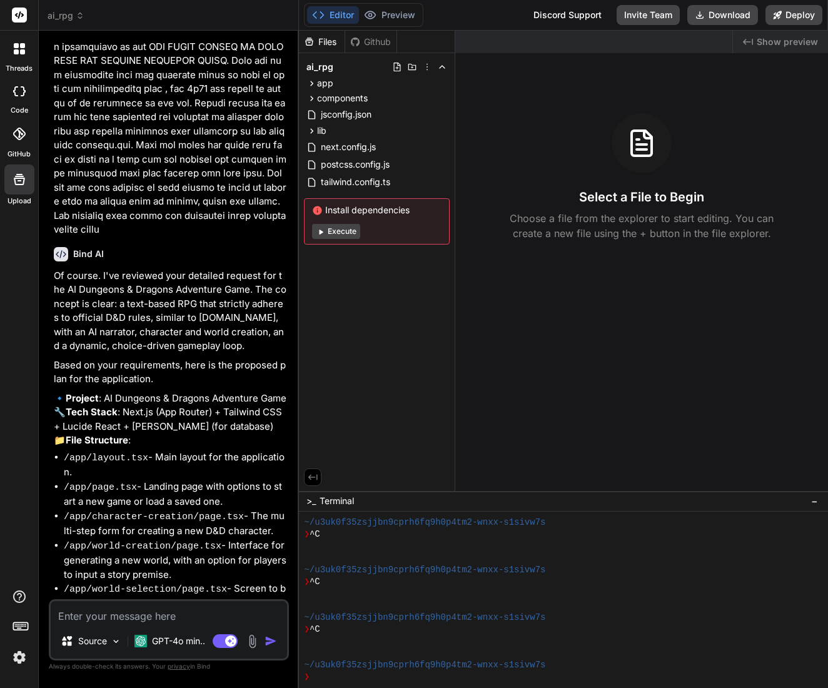
click at [63, 18] on span "ai_rpg" at bounding box center [66, 15] width 37 height 13
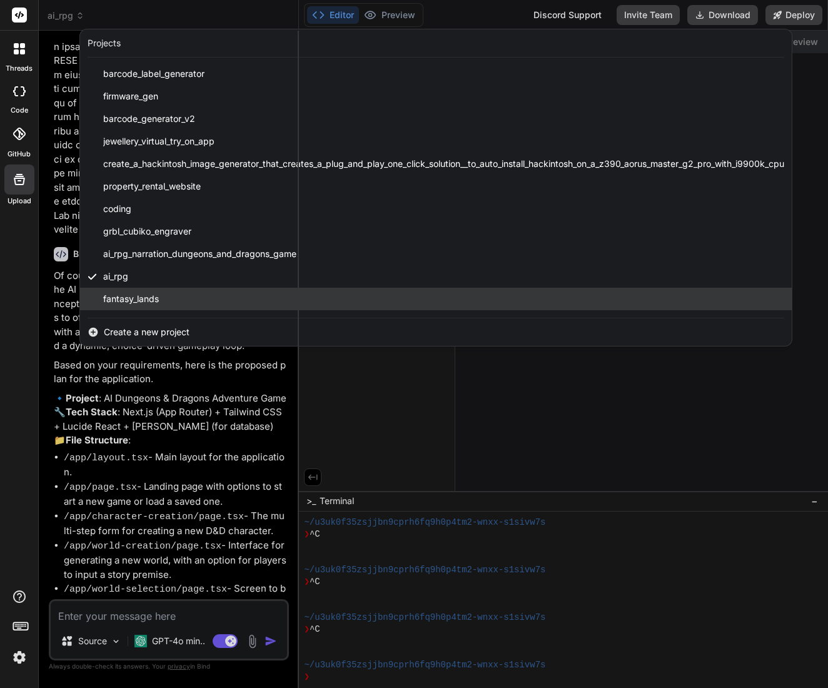
click at [163, 295] on div "fantasy_lands" at bounding box center [436, 299] width 712 height 23
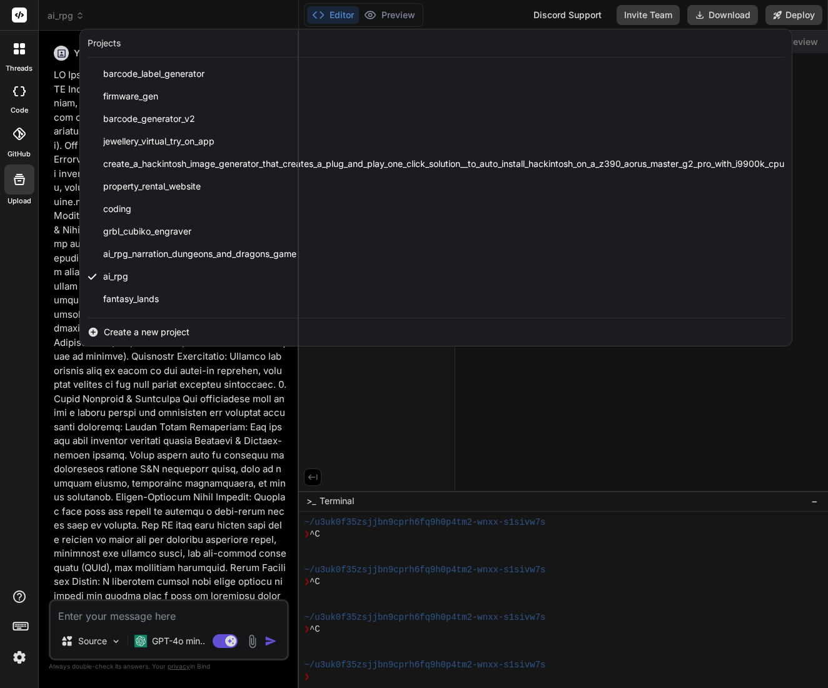
scroll to position [119, 0]
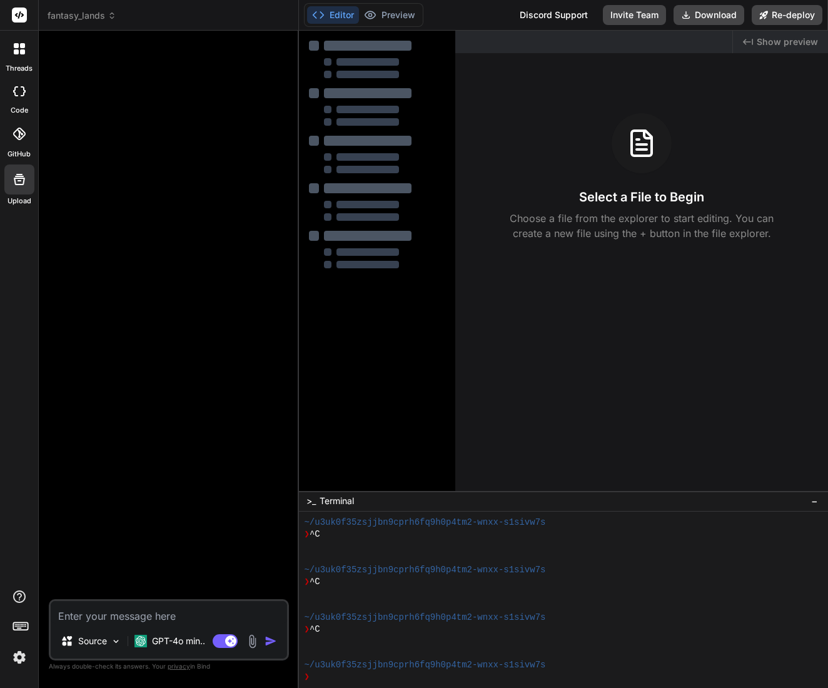
type textarea "x"
